Goal: Information Seeking & Learning: Find specific page/section

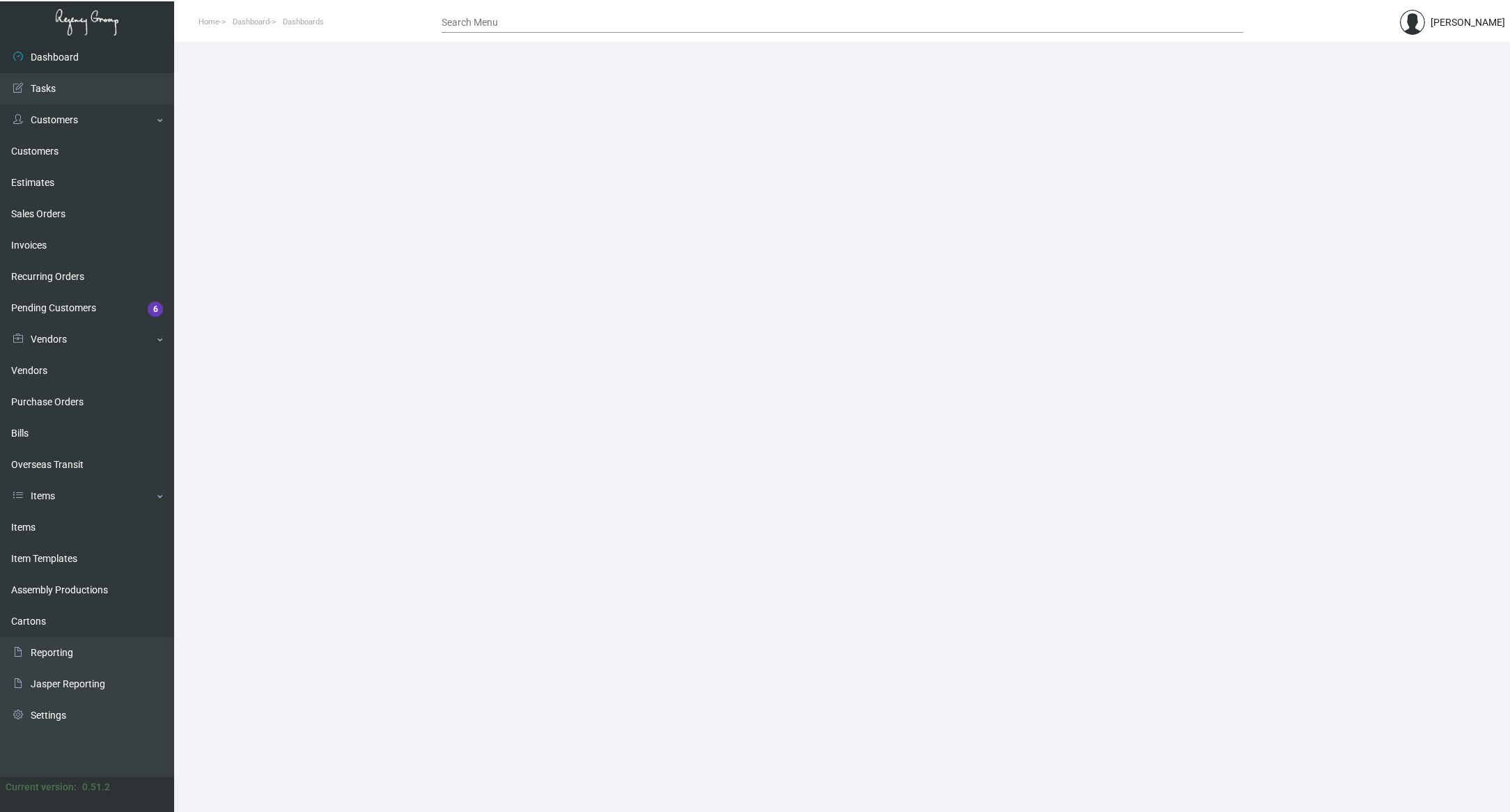
click at [492, 29] on div "Search Menu" at bounding box center [842, 22] width 802 height 22
click at [81, 111] on link "Customers" at bounding box center [87, 119] width 174 height 31
click at [61, 128] on link "Customers" at bounding box center [87, 119] width 174 height 31
click at [47, 152] on link "Customers" at bounding box center [87, 151] width 174 height 31
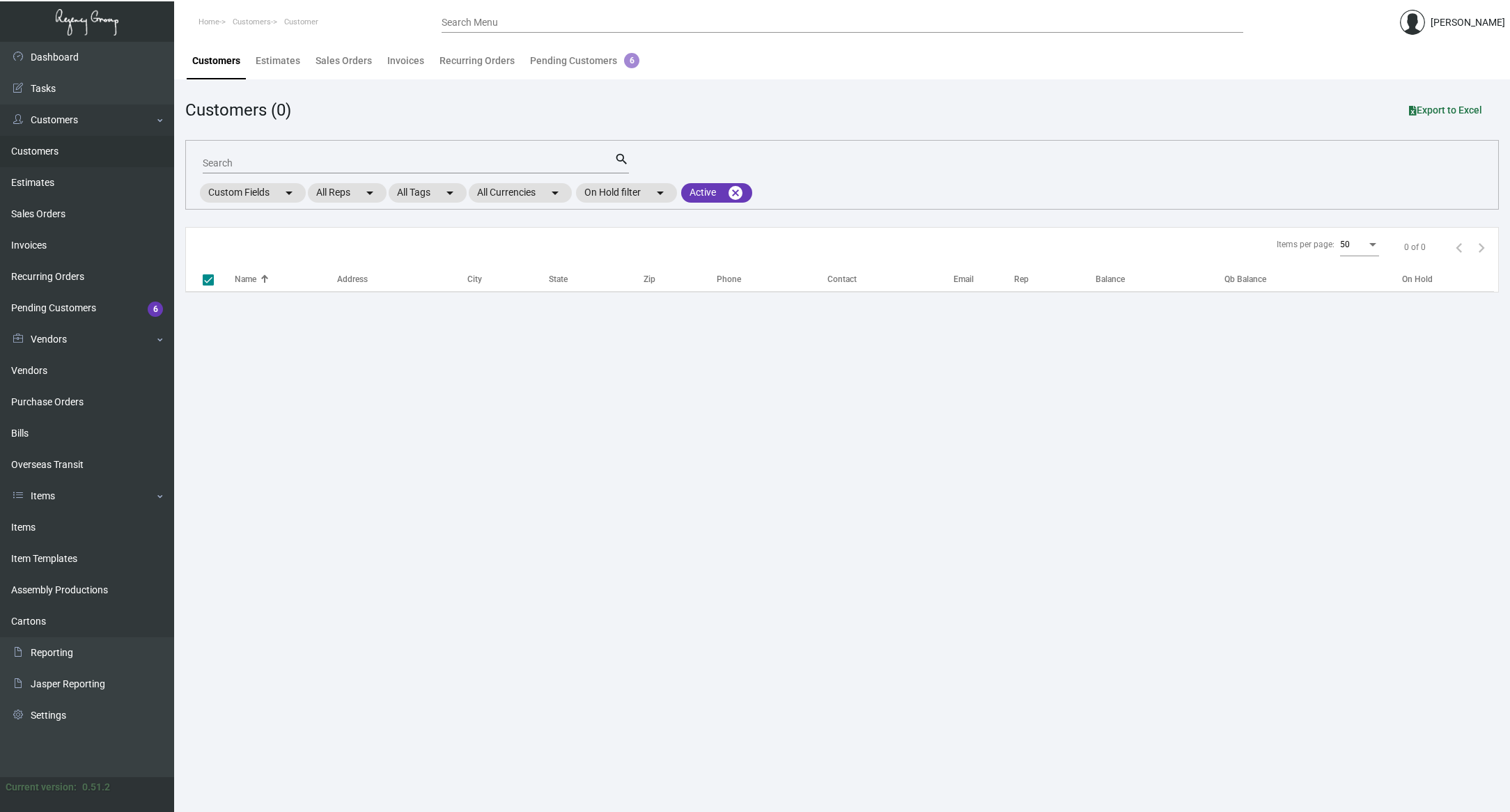
checkbox input "false"
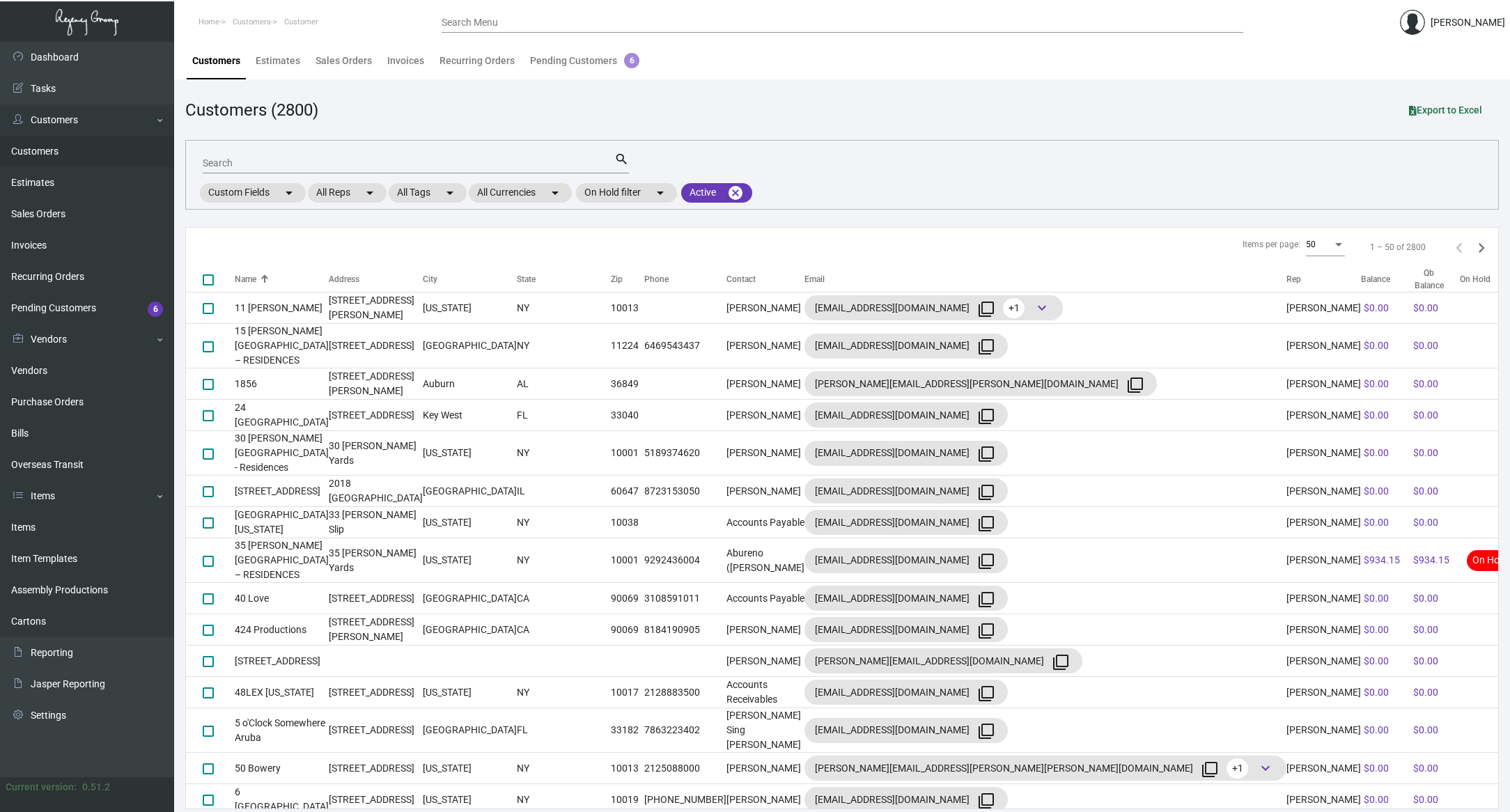
click at [406, 171] on div "Search" at bounding box center [408, 162] width 412 height 22
type input "dream"
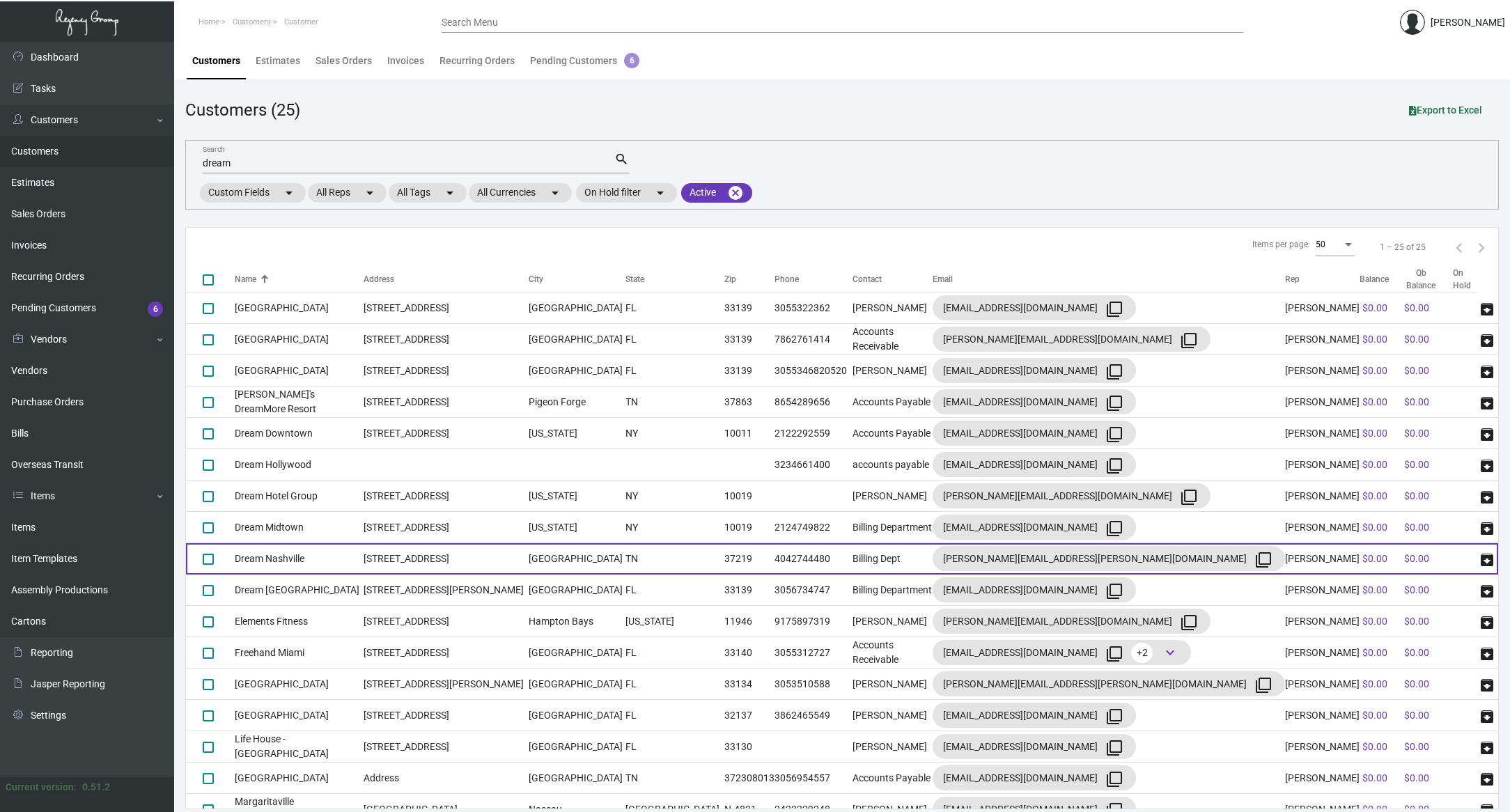
click at [359, 562] on td "Dream Nashville" at bounding box center [299, 558] width 129 height 31
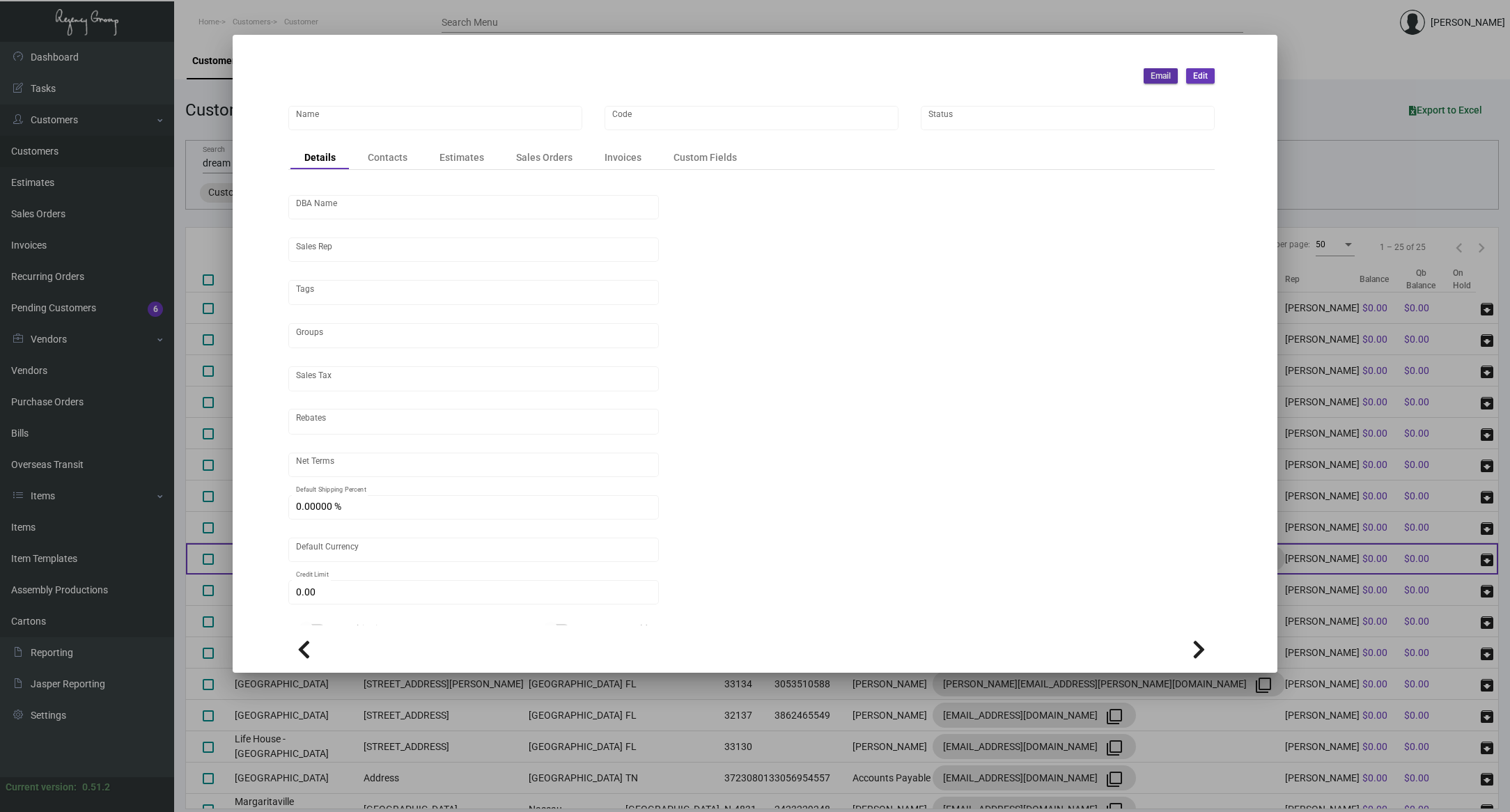
type input "Dream Nashville"
type input "607"
type input "[PERSON_NAME]"
type input "Out of State"
type input "Net 30"
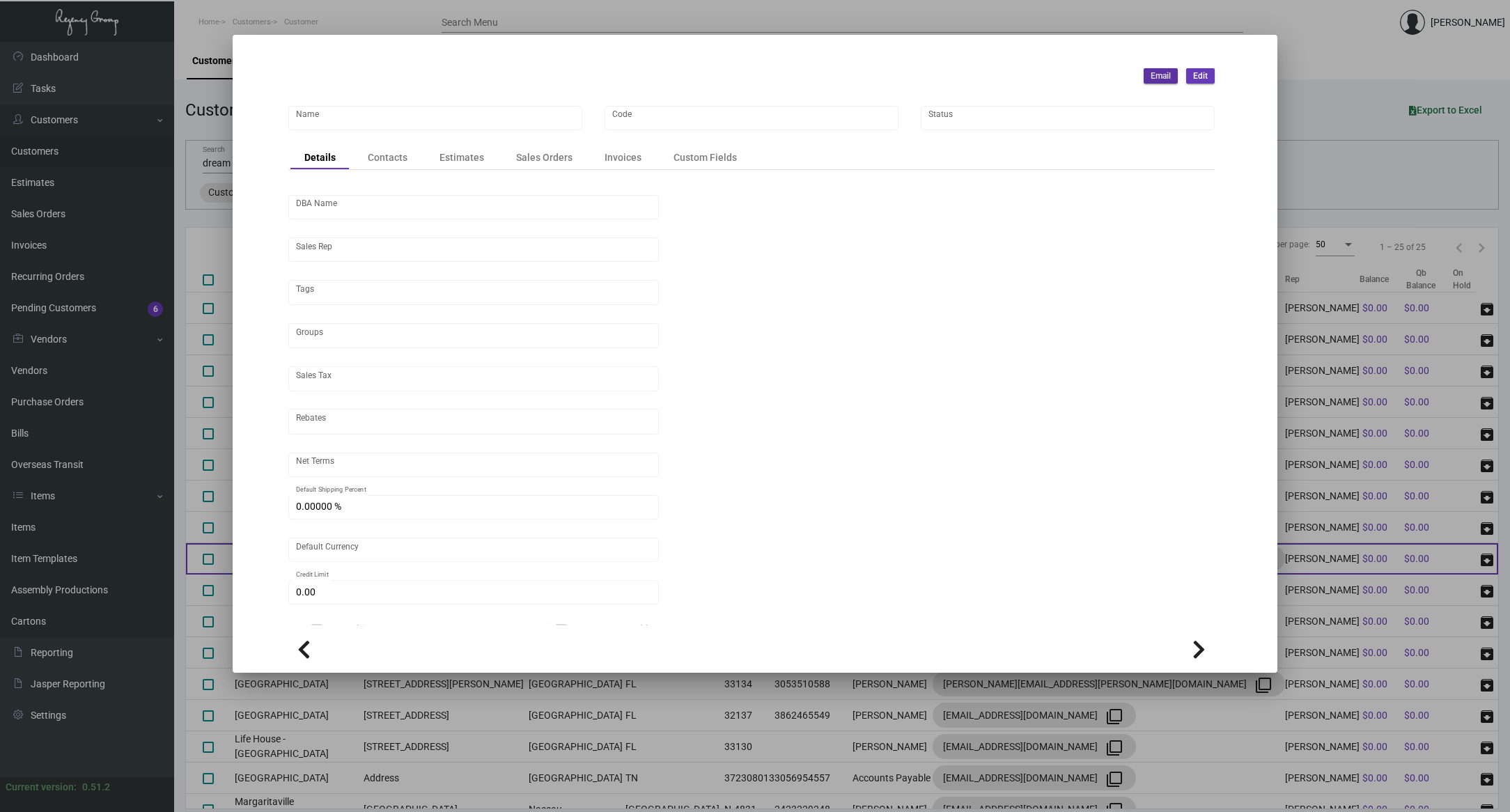
type input "United States Dollar $"
type input "$ 0.00"
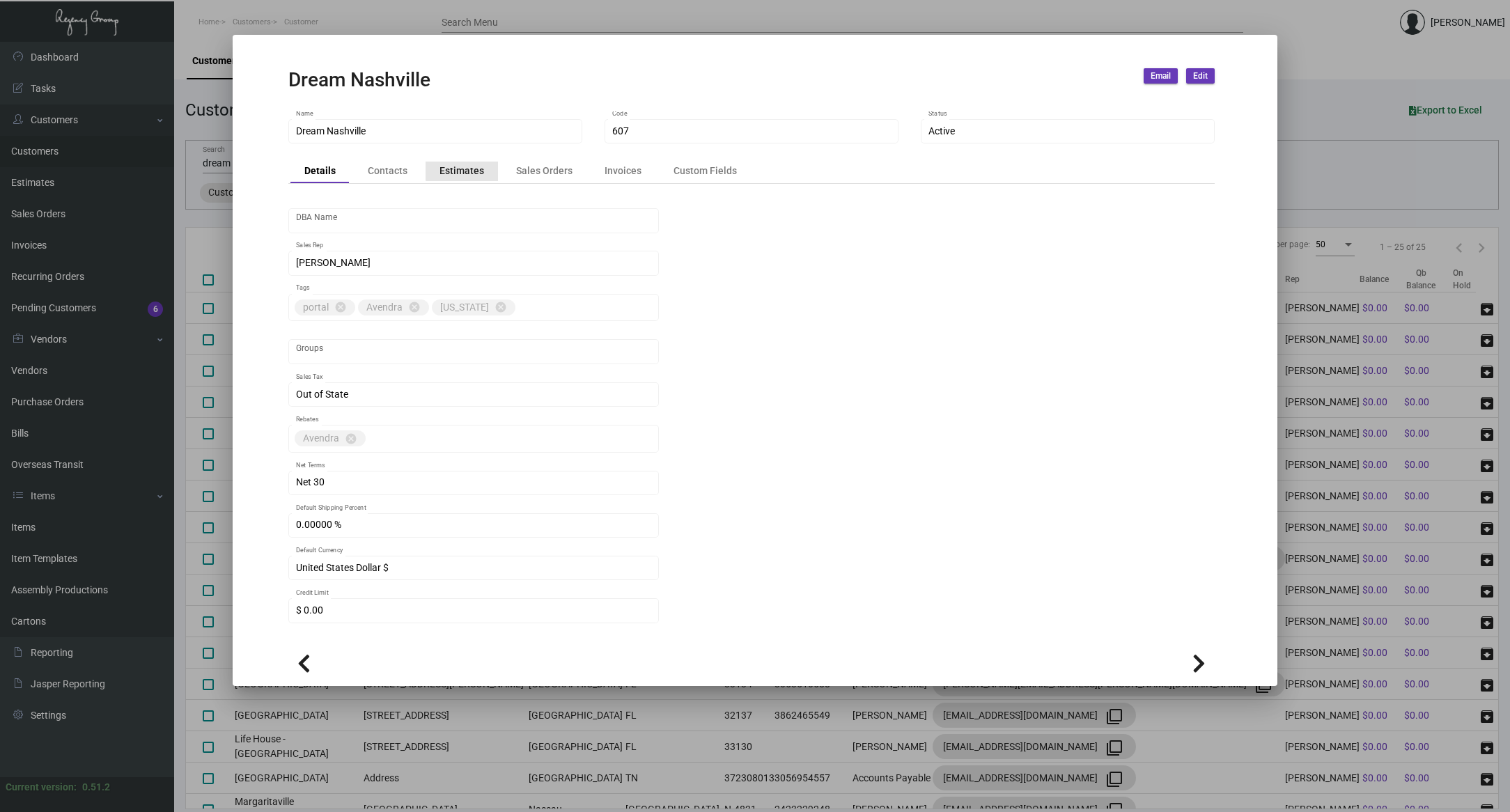
click at [486, 166] on div "Estimates" at bounding box center [462, 171] width 73 height 20
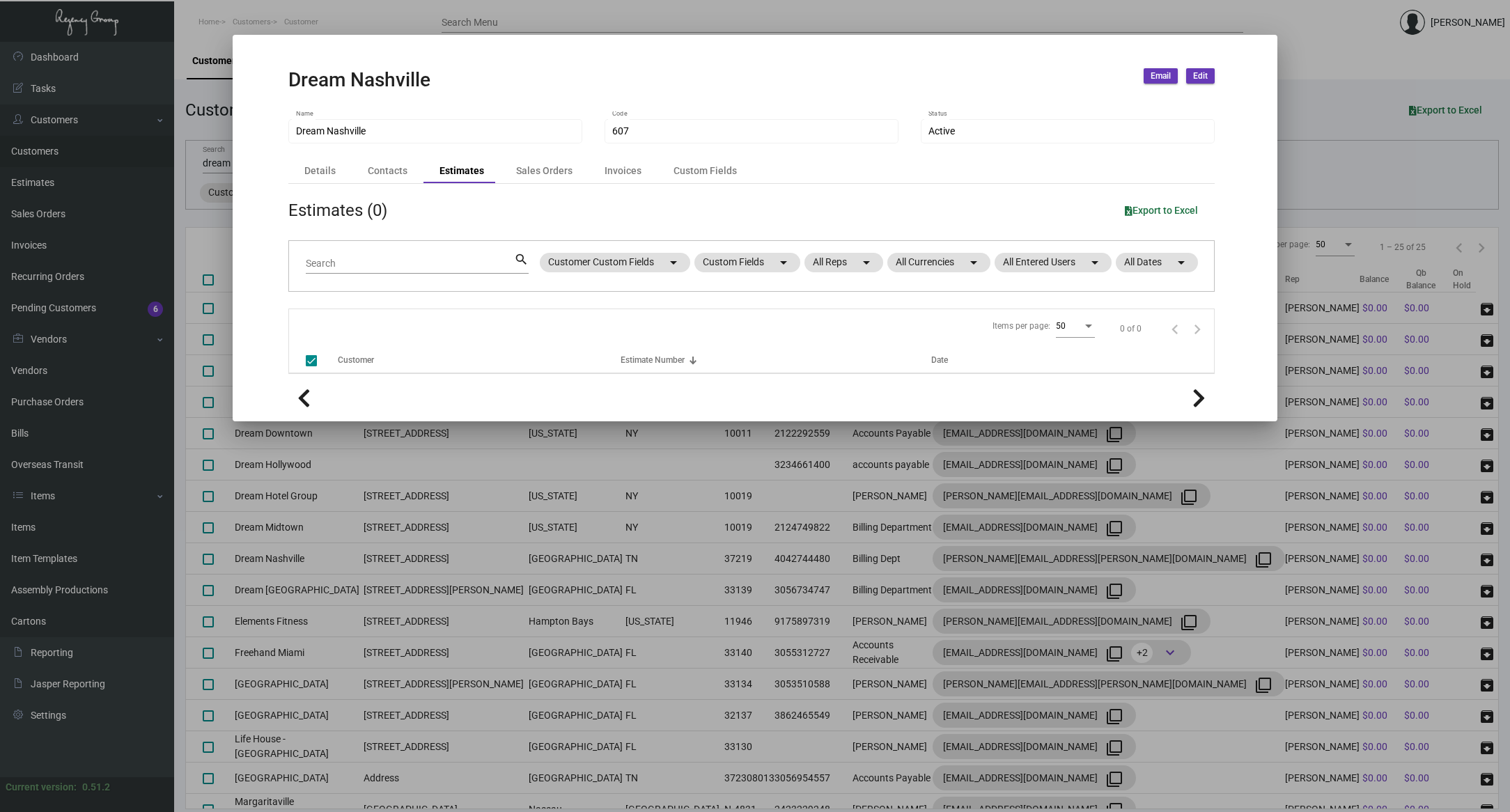
checkbox input "false"
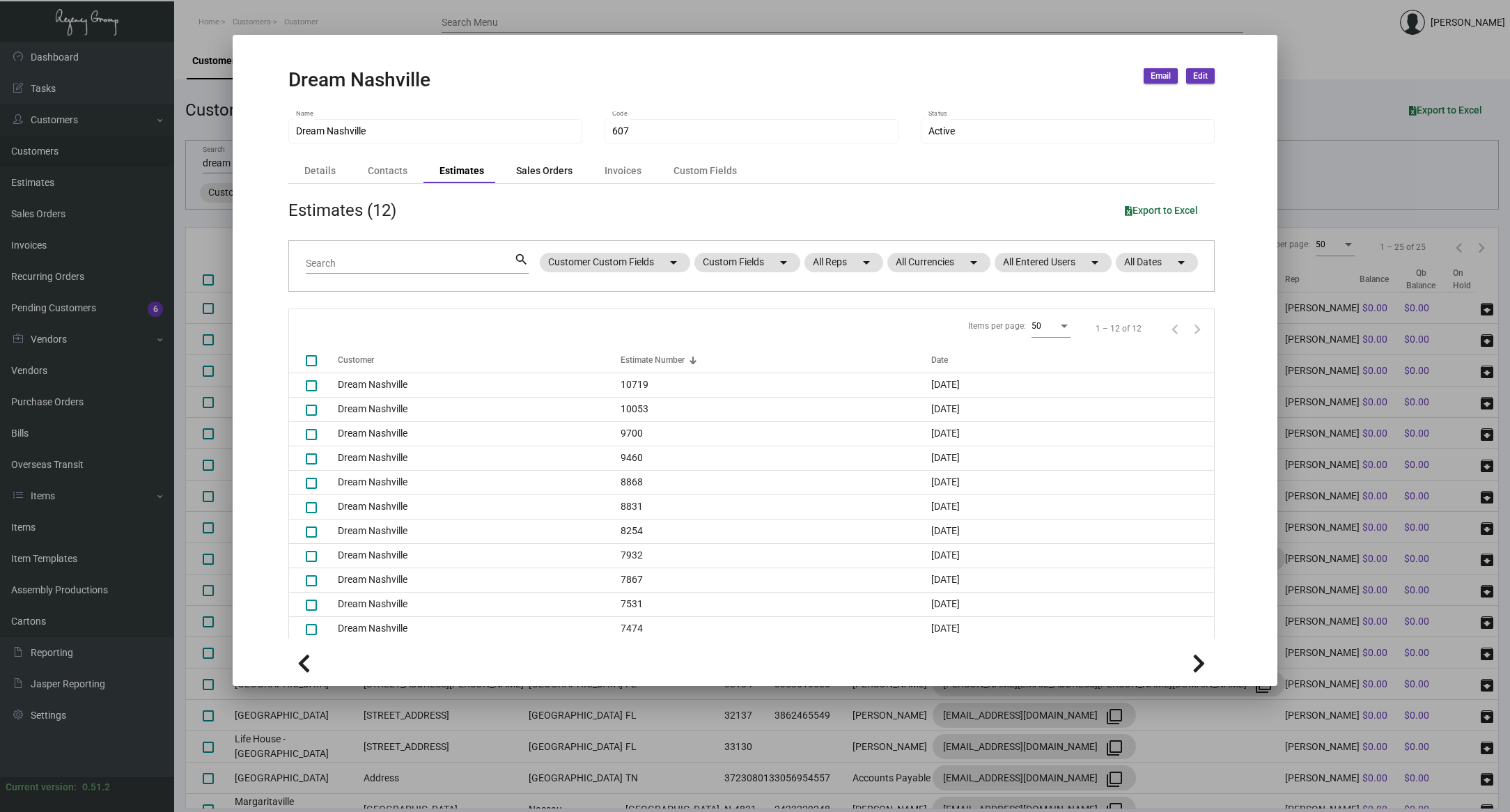
click at [538, 168] on div "Sales Orders" at bounding box center [544, 171] width 57 height 15
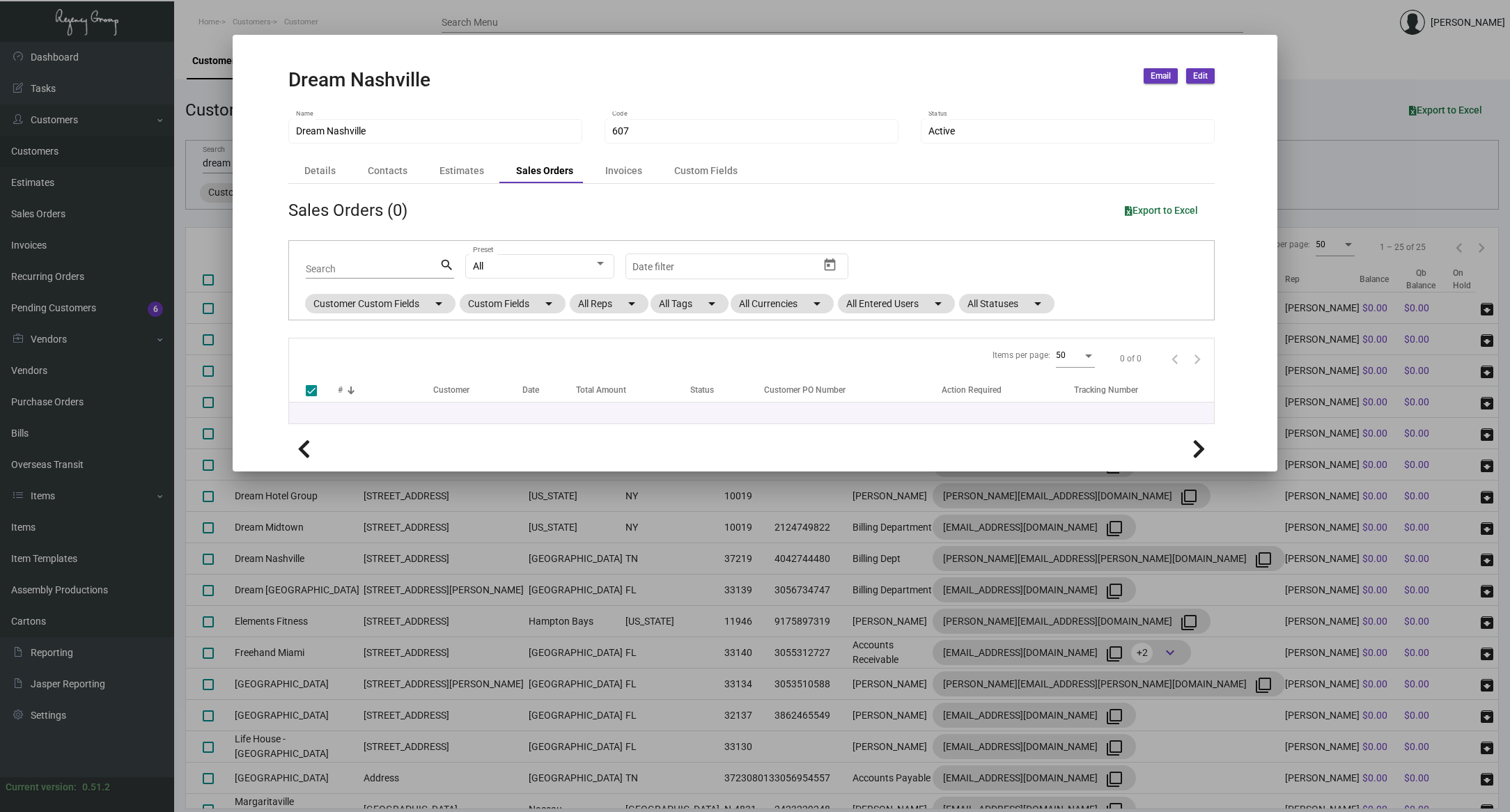
checkbox input "false"
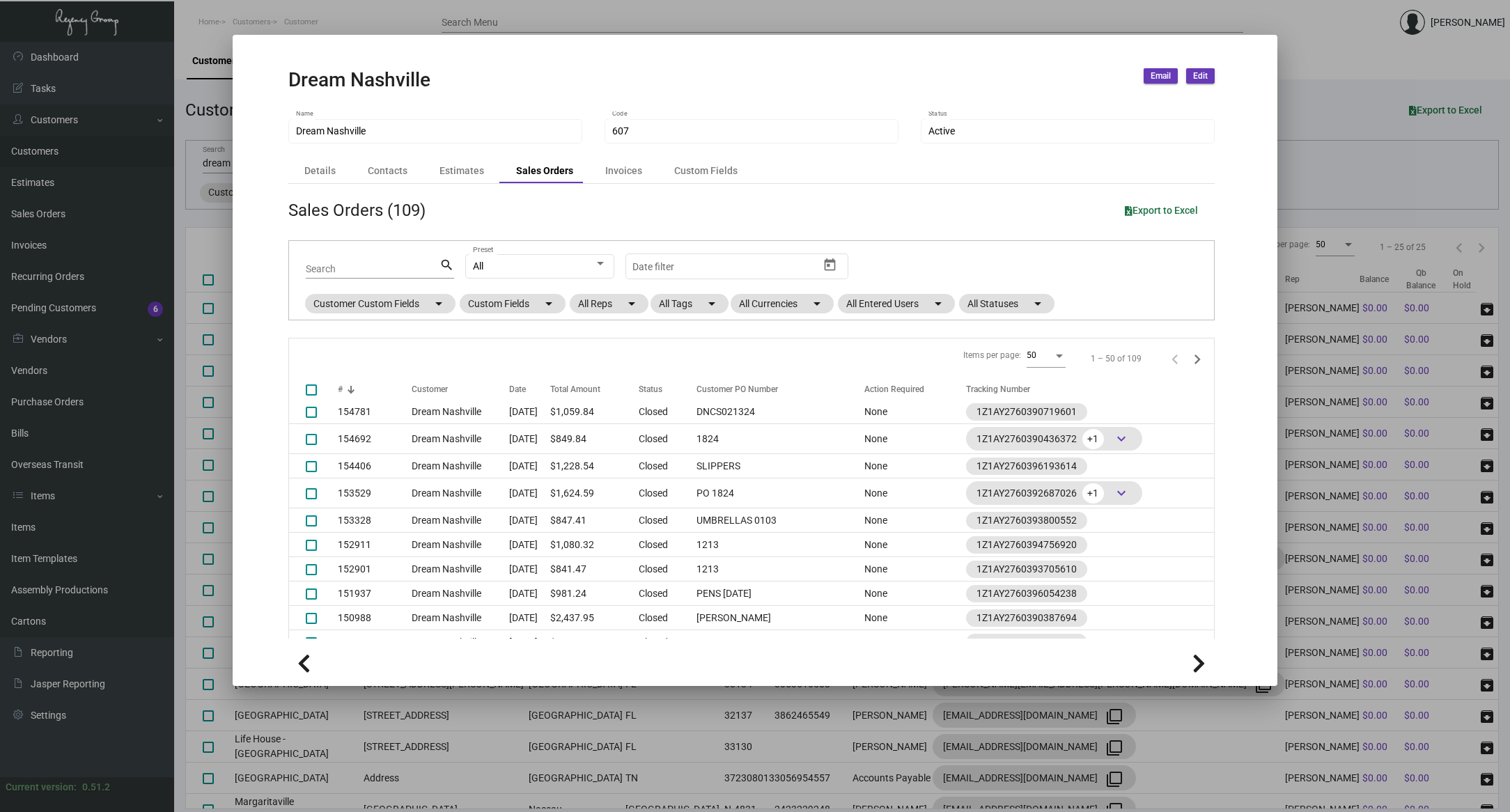
scroll to position [869, 0]
click at [473, 21] on div at bounding box center [755, 406] width 1510 height 812
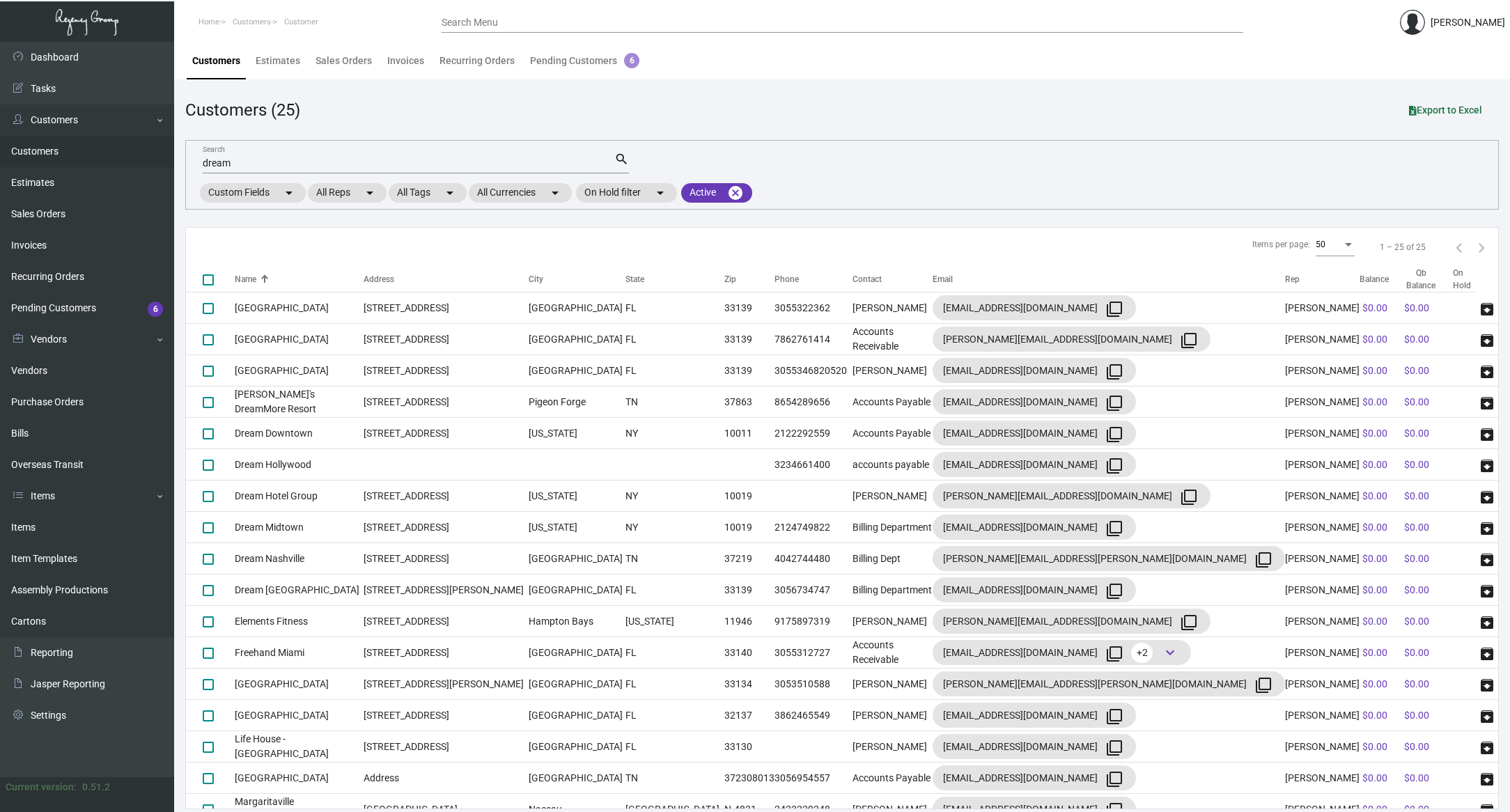
click at [872, 217] on app-customers-list "Customers (25) Export to Excel dream Search search Custom Fields arrow_drop_dow…" at bounding box center [842, 453] width 1314 height 711
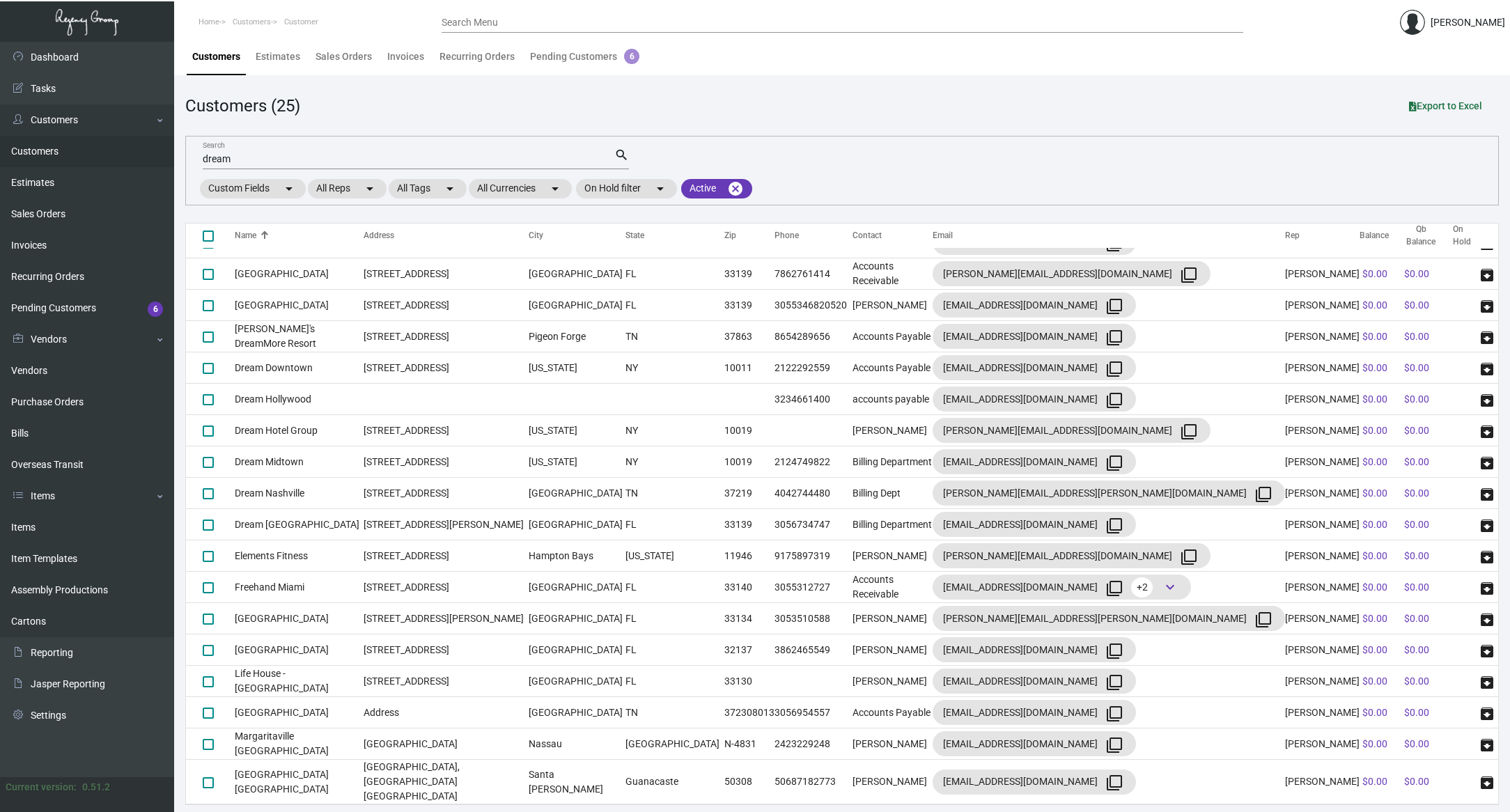
scroll to position [0, 0]
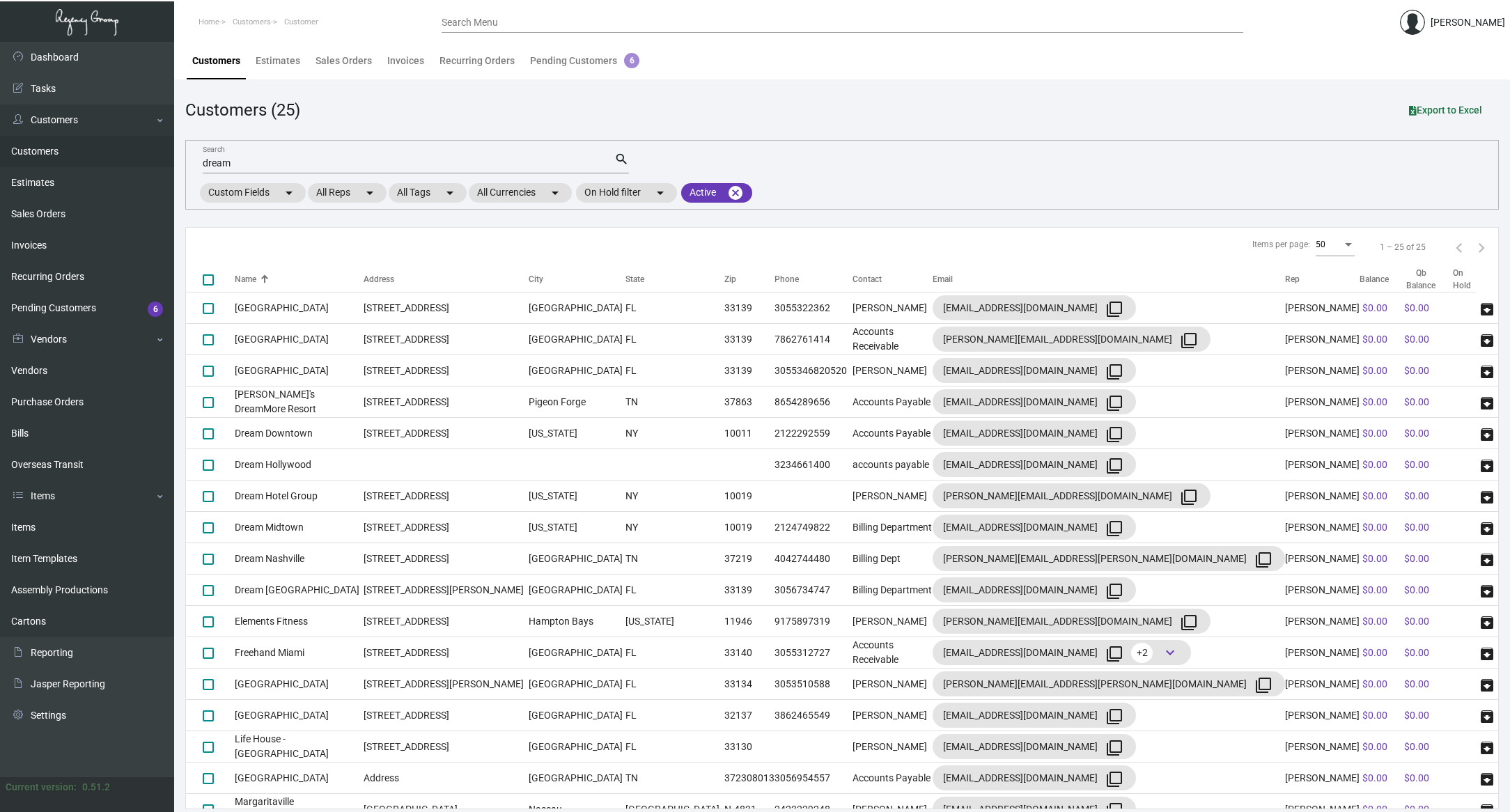
click at [408, 173] on div "dream Search" at bounding box center [408, 162] width 412 height 22
click at [487, 126] on app-customers-list "Customers (25) Export to Excel dream Search search Custom Fields arrow_drop_dow…" at bounding box center [842, 453] width 1314 height 711
